Goal: Task Accomplishment & Management: Use online tool/utility

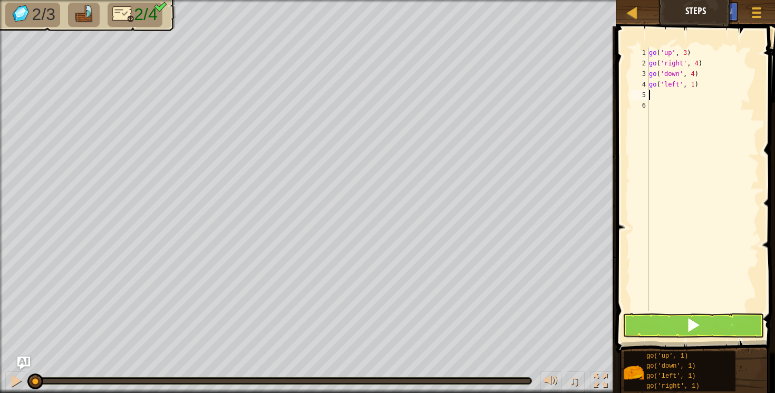
scroll to position [5, 0]
click at [680, 320] on button at bounding box center [694, 325] width 142 height 24
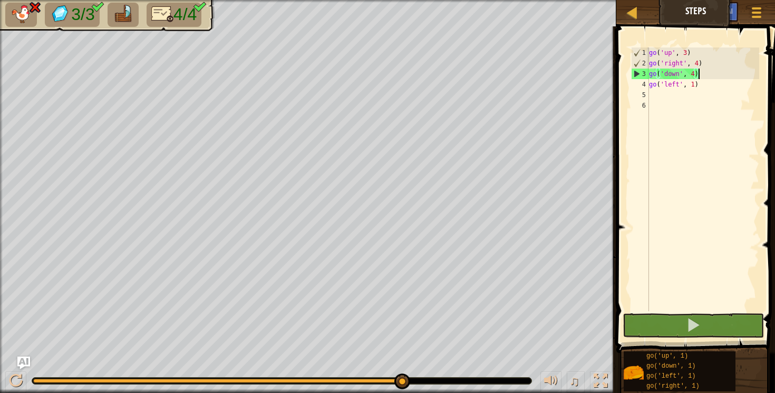
click at [697, 74] on div "go ( 'up' , 3 ) go ( 'right' , 4 ) go ( 'down' , 4 ) go ( 'left' , 1 )" at bounding box center [703, 189] width 112 height 285
click at [695, 74] on div "go ( 'up' , 3 ) go ( 'right' , 4 ) go ( 'down' , 4 ) go ( 'left' , 1 )" at bounding box center [703, 189] width 112 height 285
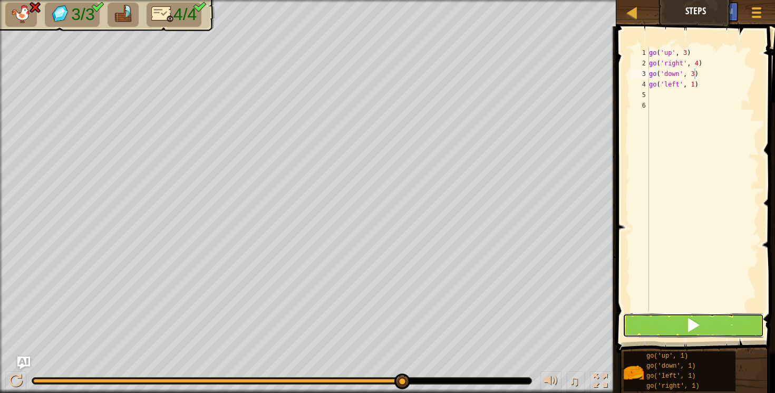
click at [690, 330] on span at bounding box center [693, 324] width 15 height 15
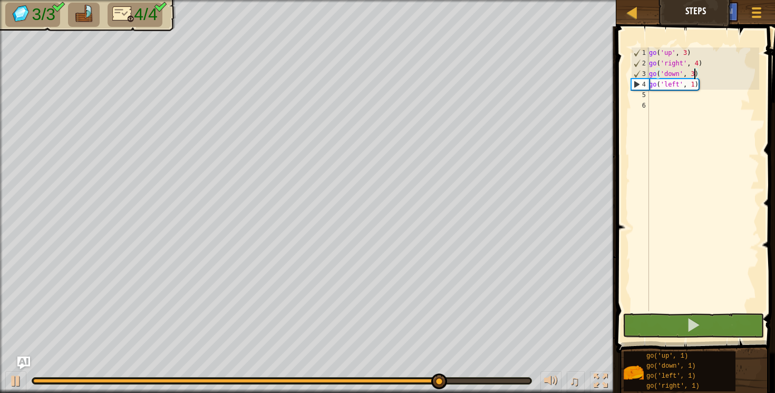
click at [695, 83] on div "go ( 'up' , 3 ) go ( 'right' , 4 ) go ( 'down' , 3 ) go ( 'left' , 1 )" at bounding box center [703, 189] width 112 height 285
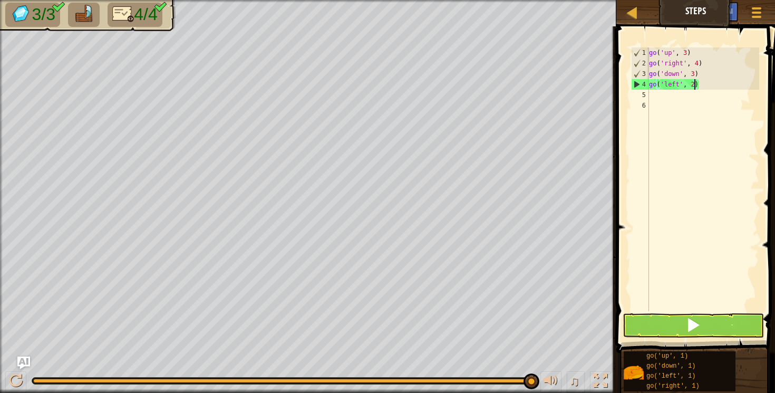
type textarea "go('left', 2)"
click at [660, 322] on button at bounding box center [694, 325] width 142 height 24
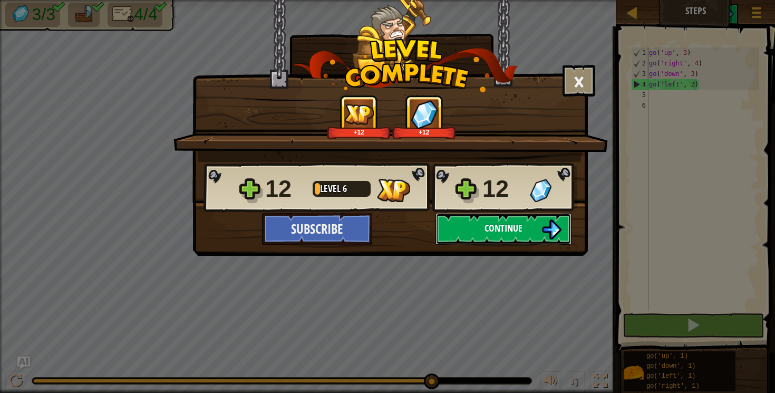
click at [527, 228] on button "Continue" at bounding box center [504, 229] width 136 height 32
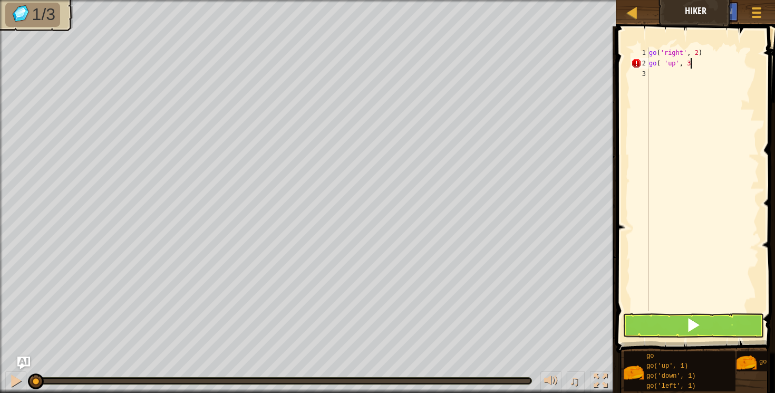
scroll to position [5, 3]
type textarea "go( 'up', 3)"
click at [673, 328] on button at bounding box center [694, 325] width 142 height 24
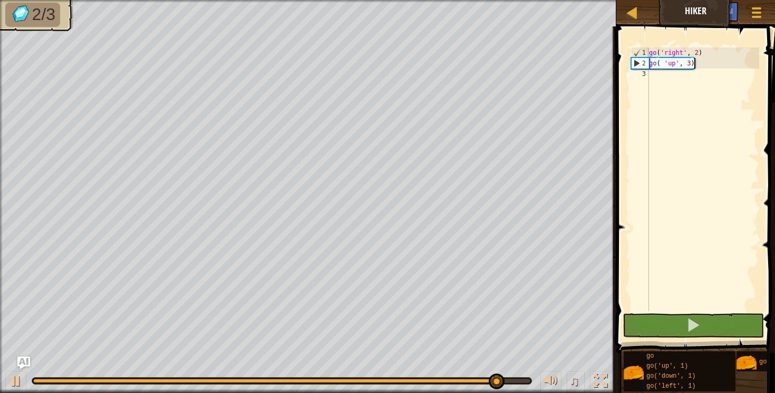
click at [656, 75] on div "go ( 'right' , 2 ) go ( 'up' , 3 )" at bounding box center [703, 189] width 112 height 285
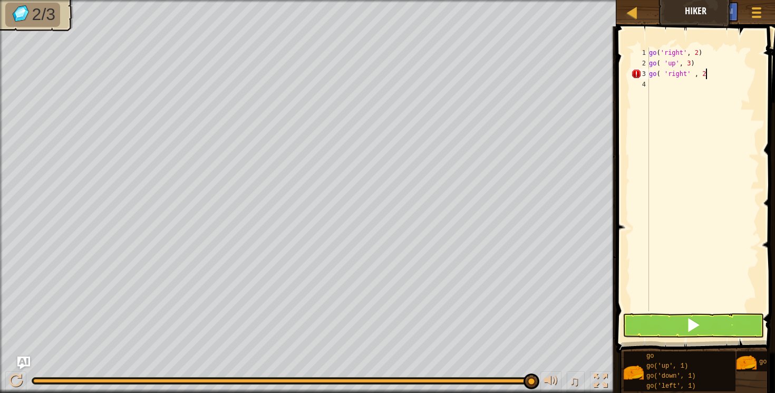
scroll to position [5, 4]
type textarea "go( 'right' , 2)"
click at [653, 83] on div "go ( 'right' , 2 ) go ( 'up' , 3 ) go ( 'right' , 2 )" at bounding box center [703, 189] width 112 height 285
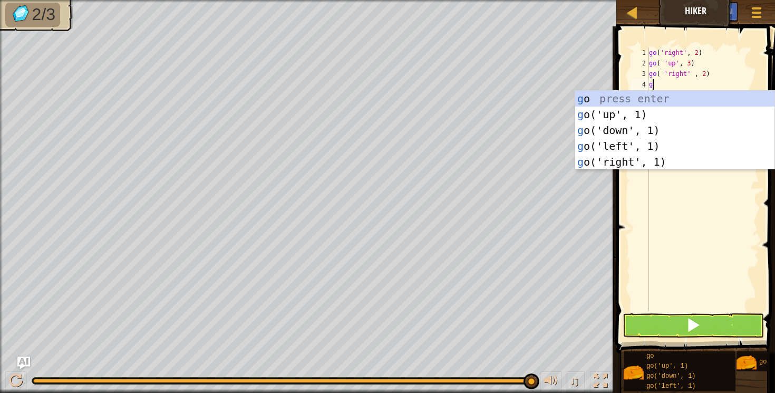
type textarea "go"
click at [634, 129] on div "go press enter go ('up', 1) press enter go ('down', 1) press enter go ('left', …" at bounding box center [674, 146] width 199 height 111
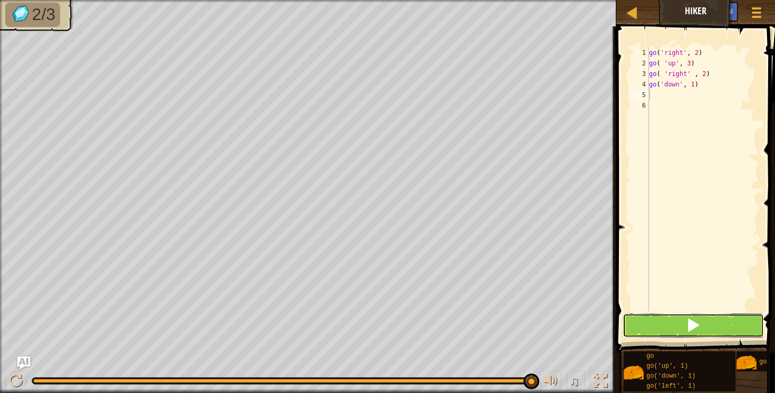
click at [691, 322] on span at bounding box center [693, 324] width 15 height 15
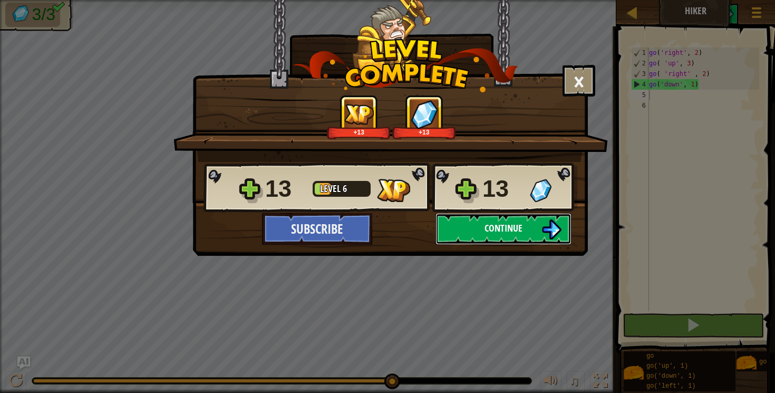
click at [478, 224] on button "Continue" at bounding box center [504, 229] width 136 height 32
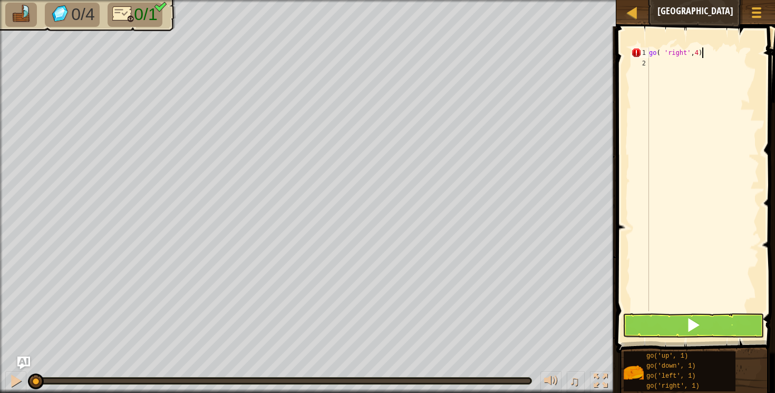
scroll to position [5, 4]
type textarea "go( 'right',4)"
click at [669, 325] on button at bounding box center [694, 325] width 142 height 24
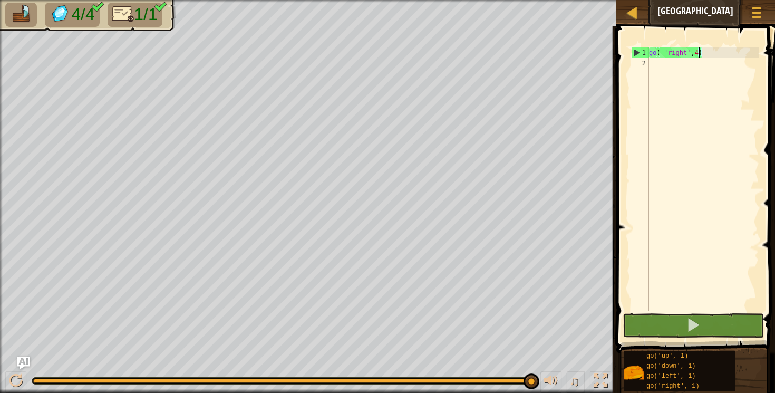
click at [696, 55] on div "go ( 'right' , 4 )" at bounding box center [703, 189] width 112 height 285
drag, startPoint x: 659, startPoint y: 54, endPoint x: 700, endPoint y: 55, distance: 41.7
click at [700, 55] on div "go ( 'right' , 4 )" at bounding box center [703, 189] width 112 height 285
click at [717, 97] on div "go ( 'right' , 4 )" at bounding box center [703, 189] width 112 height 285
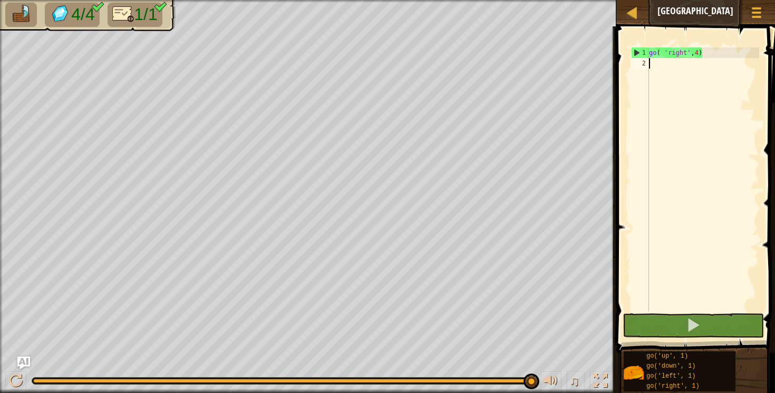
scroll to position [5, 0]
click at [697, 54] on div "go ( 'right' , 4 )" at bounding box center [703, 189] width 112 height 285
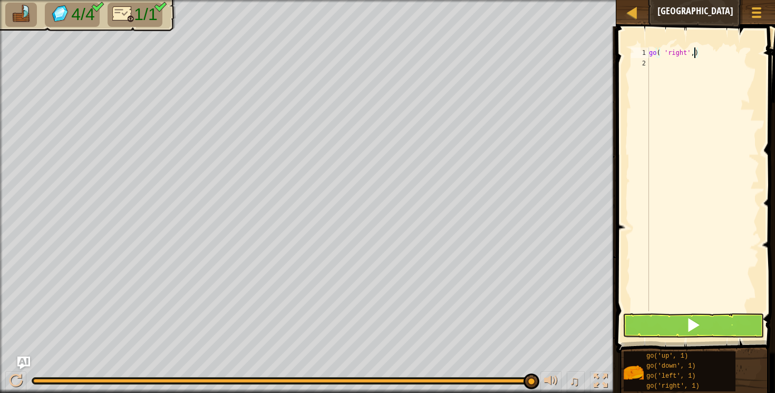
scroll to position [5, 4]
type textarea "go( 'right',5)"
click at [685, 329] on button at bounding box center [694, 325] width 142 height 24
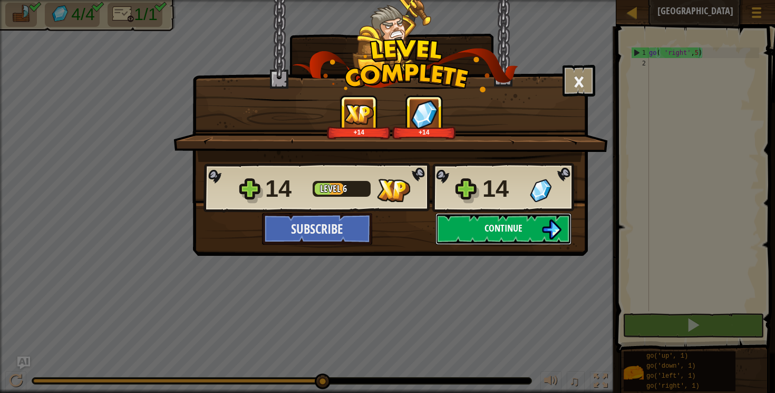
click at [489, 228] on span "Continue" at bounding box center [504, 227] width 38 height 13
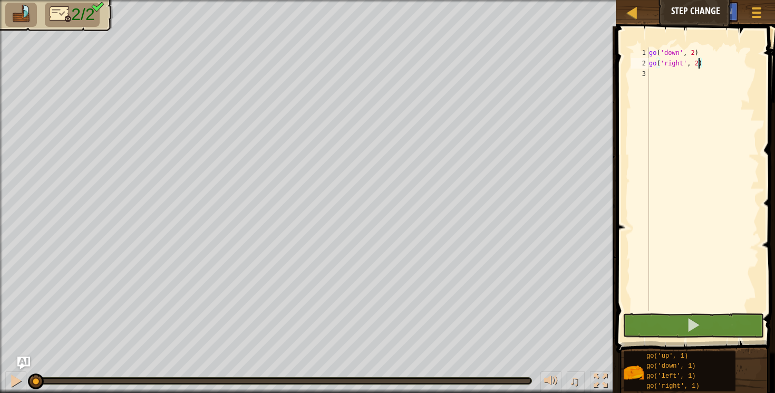
click at [699, 64] on div "go ( 'down' , 2 ) go ( 'right' , 2 )" at bounding box center [703, 189] width 112 height 285
click at [673, 327] on button at bounding box center [694, 325] width 142 height 24
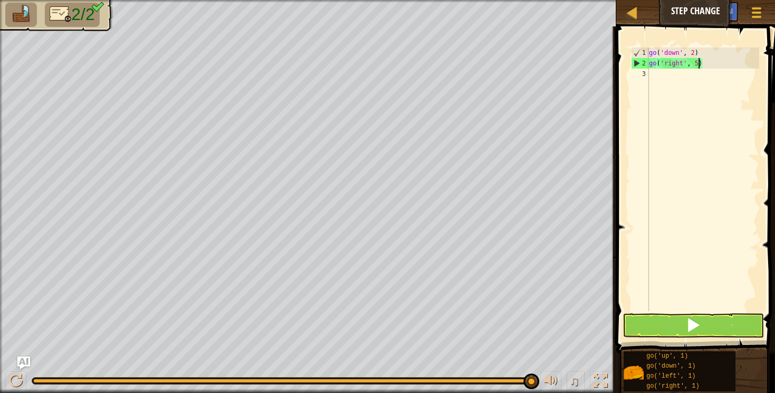
type textarea "go('right', 5)"
click at [653, 321] on button at bounding box center [694, 325] width 142 height 24
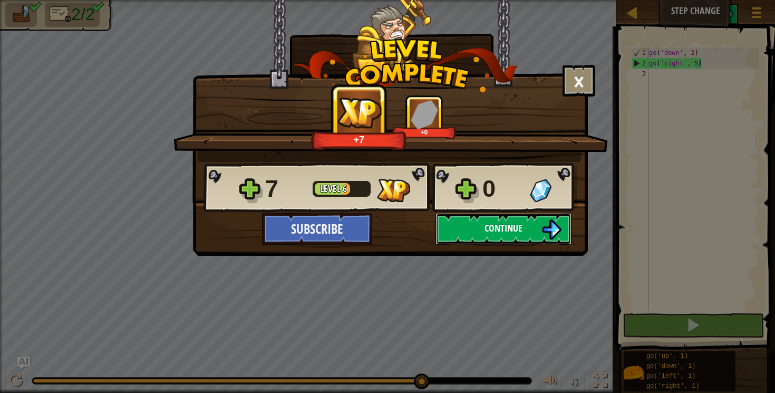
click at [558, 230] on img at bounding box center [551, 229] width 20 height 20
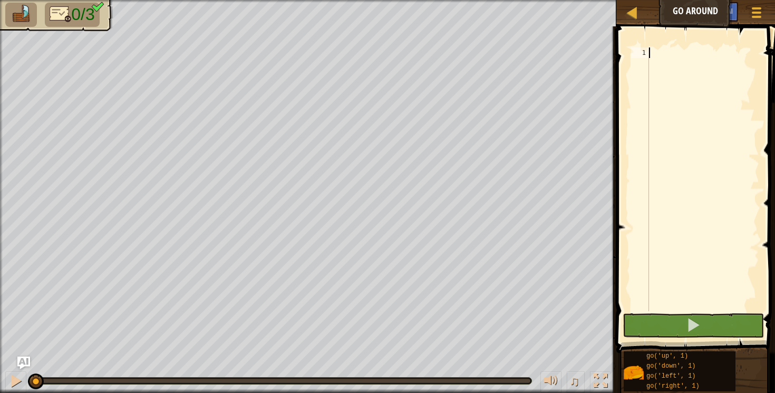
type textarea "go"
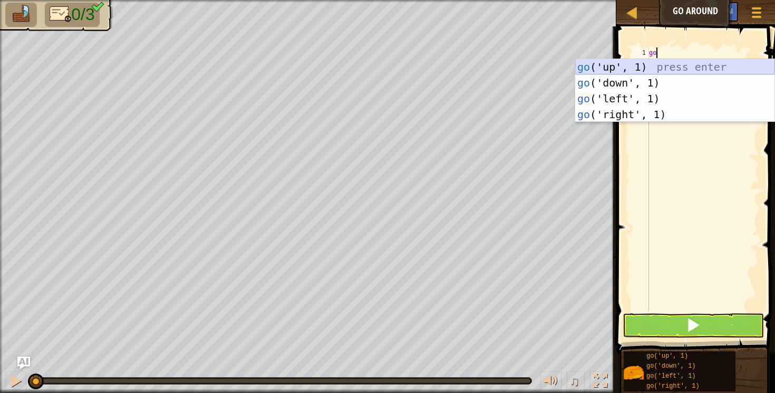
click at [611, 61] on div "go ('up', 1) press enter go ('down', 1) press enter go ('left', 1) press enter …" at bounding box center [674, 106] width 199 height 95
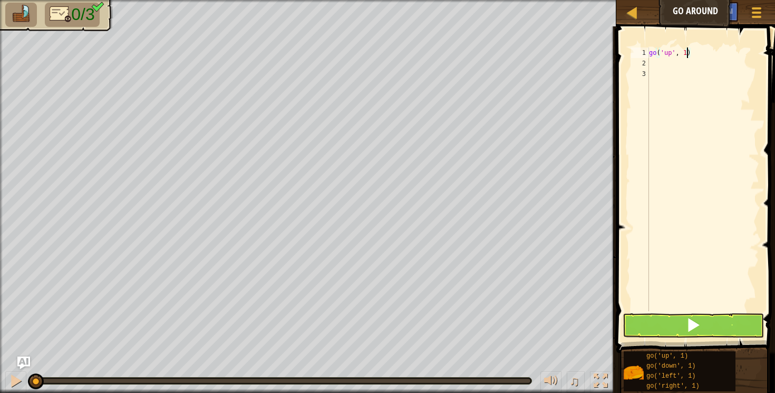
click at [686, 53] on div "go ( 'up' , 1 )" at bounding box center [703, 189] width 112 height 285
type textarea "go('up', 2)"
click at [652, 64] on div "go ( 'up' , 2 )" at bounding box center [703, 189] width 112 height 285
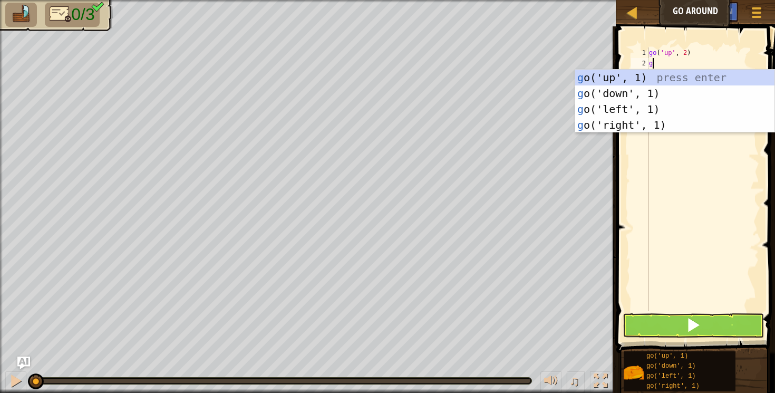
type textarea "go"
click at [644, 122] on div "go ('up', 1) press enter go ('down', 1) press enter go ('left', 1) press enter …" at bounding box center [674, 117] width 199 height 95
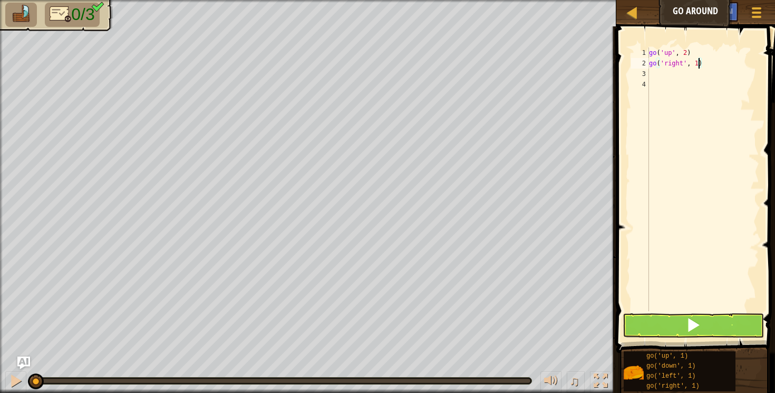
click at [697, 64] on div "go ( 'up' , 2 ) go ( 'right' , 1 )" at bounding box center [703, 189] width 112 height 285
type textarea "go('right', 1)"
click at [697, 64] on div "go ( 'up' , 2 ) go ( 'right' , 1 )" at bounding box center [703, 189] width 112 height 285
click at [677, 91] on div "go ( 'up' , 2 ) go ( 'right' , 1 )" at bounding box center [703, 189] width 112 height 285
click at [698, 65] on div "go ( 'up' , 2 ) go ( 'right' , 1 )" at bounding box center [703, 189] width 112 height 285
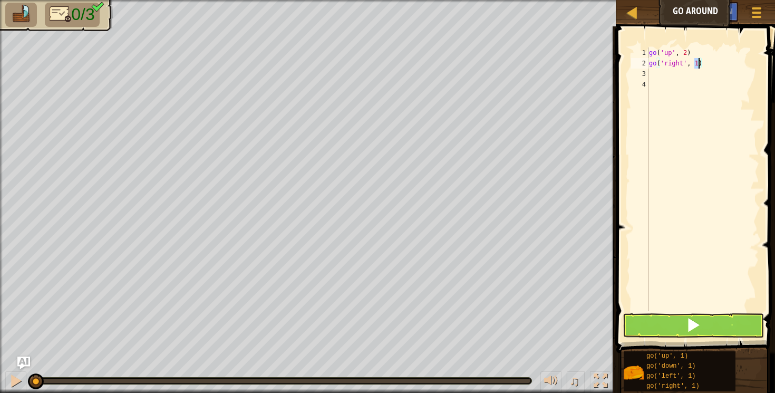
type textarea "go('right', 3)"
click at [660, 76] on div "go ( 'up' , 2 ) go ( 'right' , 3 )" at bounding box center [703, 189] width 112 height 285
type textarea "d"
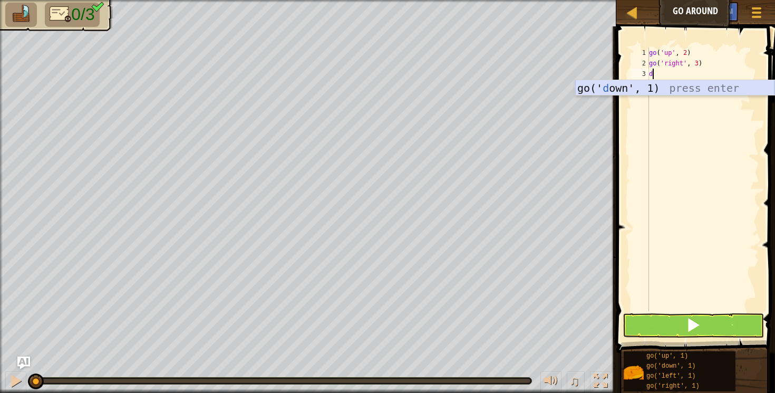
click at [593, 89] on div "go(' d own', 1) press enter" at bounding box center [674, 103] width 199 height 47
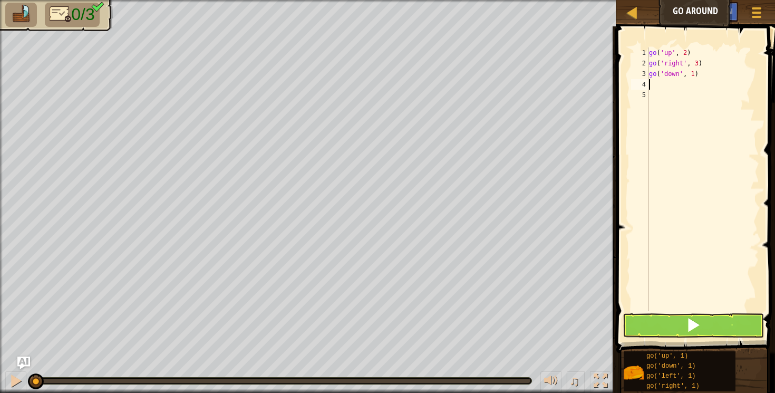
click at [693, 73] on div "go ( 'up' , 2 ) go ( 'right' , 3 ) go ( 'down' , 1 )" at bounding box center [703, 189] width 112 height 285
click at [694, 73] on div "go ( 'up' , 2 ) go ( 'right' , 3 ) go ( 'down' , 1 )" at bounding box center [703, 189] width 112 height 285
type textarea "go('down', 2)"
click at [685, 322] on button at bounding box center [694, 325] width 142 height 24
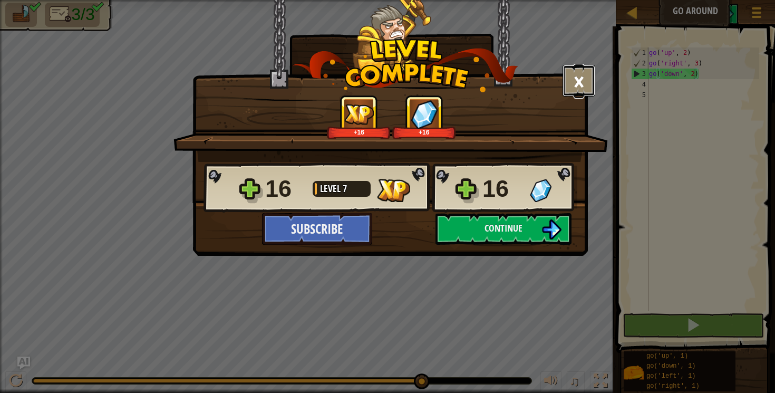
click at [584, 74] on button "×" at bounding box center [579, 81] width 33 height 32
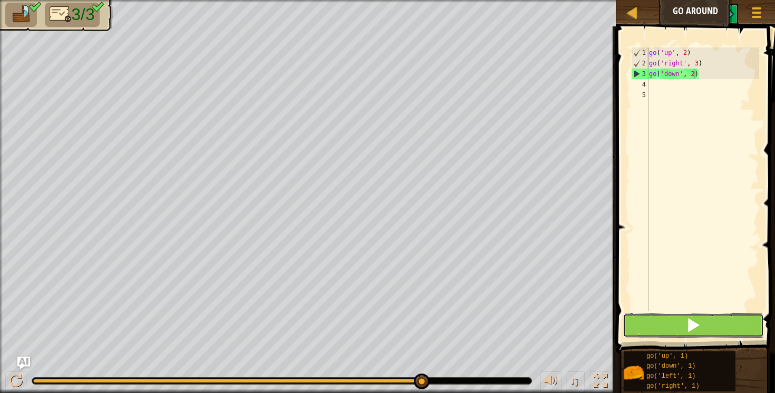
click at [637, 326] on button at bounding box center [694, 325] width 142 height 24
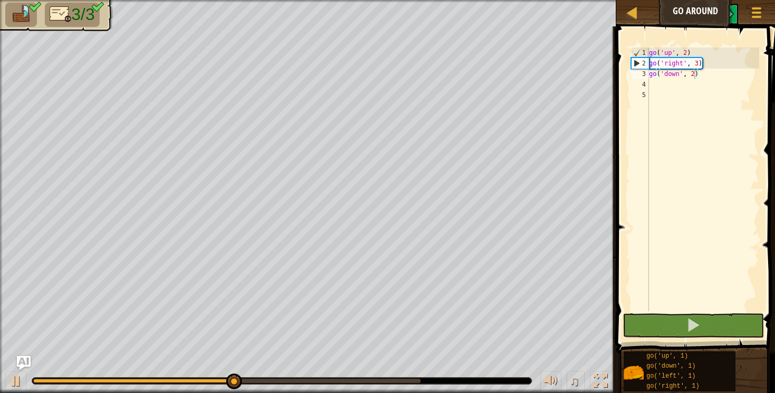
click at [25, 356] on img "Ask AI" at bounding box center [24, 363] width 14 height 14
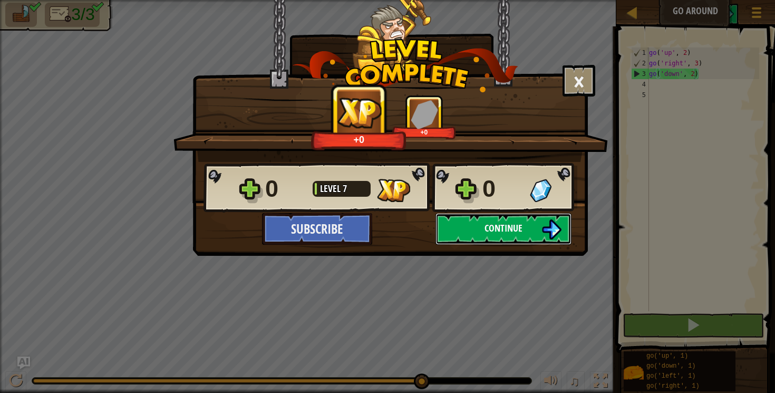
click at [497, 226] on span "Continue" at bounding box center [504, 227] width 38 height 13
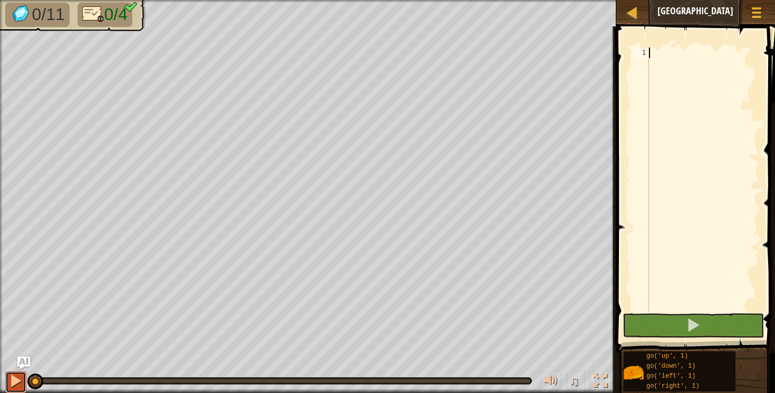
click at [14, 375] on div at bounding box center [16, 381] width 14 height 14
click at [14, 377] on div at bounding box center [16, 381] width 14 height 14
